Goal: Information Seeking & Learning: Learn about a topic

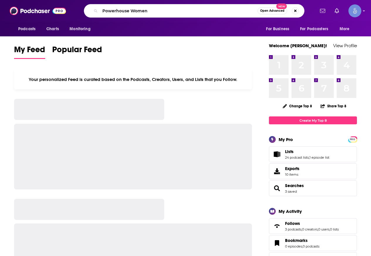
type input "Powerhouse Women"
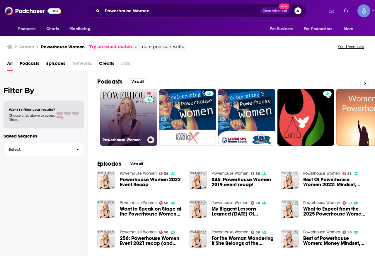
click at [125, 109] on link "58 Powerhouse Women" at bounding box center [128, 117] width 57 height 57
